Goal: Transaction & Acquisition: Purchase product/service

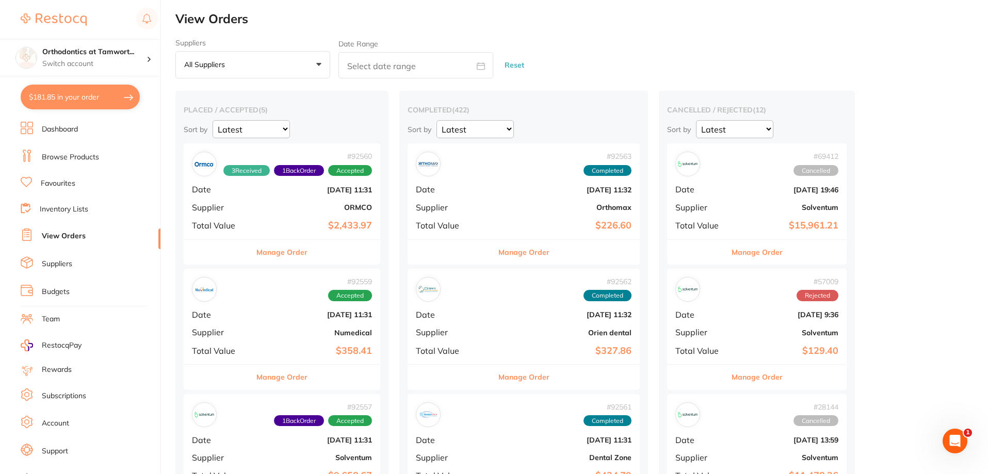
scroll to position [1, 0]
click at [54, 16] on img at bounding box center [54, 19] width 66 height 12
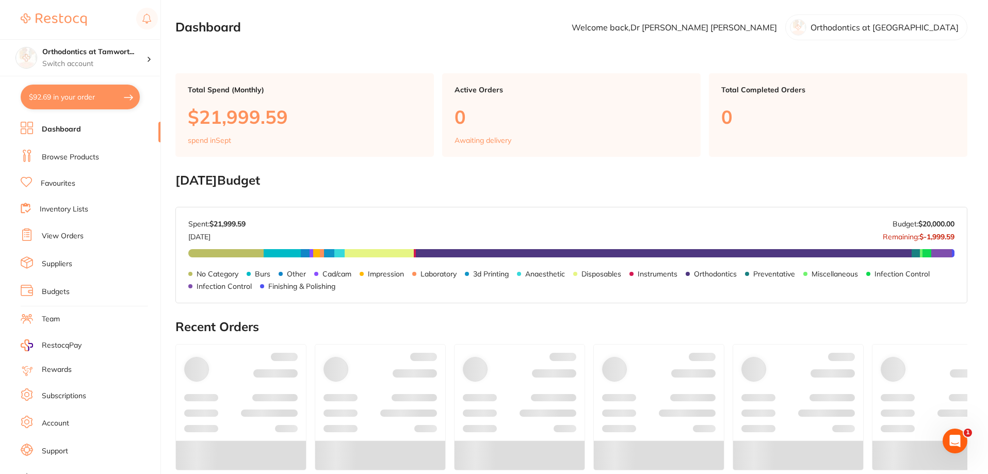
click at [46, 96] on button "$92.69 in your order" at bounding box center [80, 97] width 119 height 25
checkbox input "true"
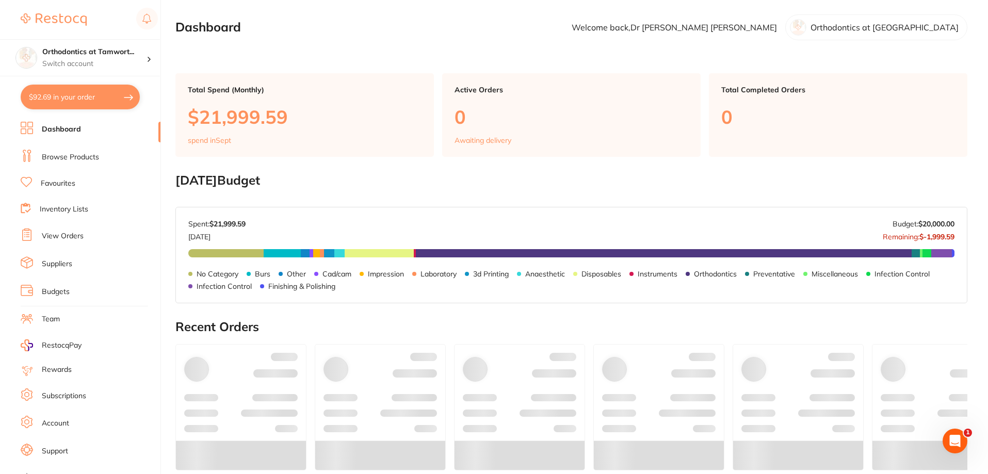
checkbox input "true"
